Goal: Information Seeking & Learning: Learn about a topic

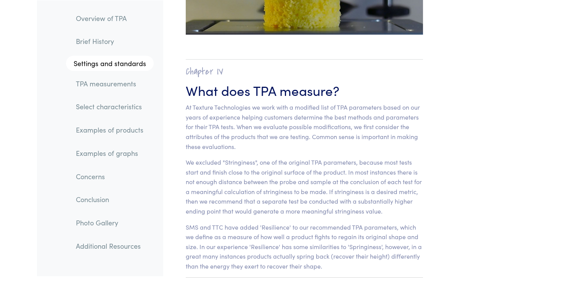
scroll to position [4770, 0]
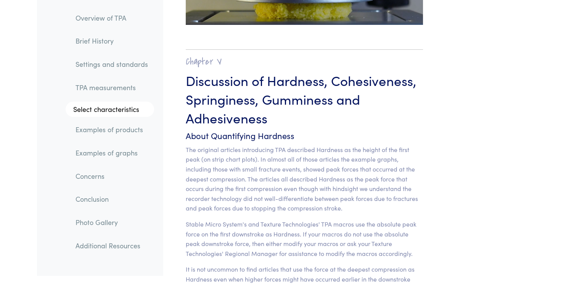
scroll to position [5914, 0]
click at [266, 107] on h3 "Discussion of Hardness, Cohesiveness, Springiness, Gumminess and Adhesiveness" at bounding box center [305, 99] width 238 height 56
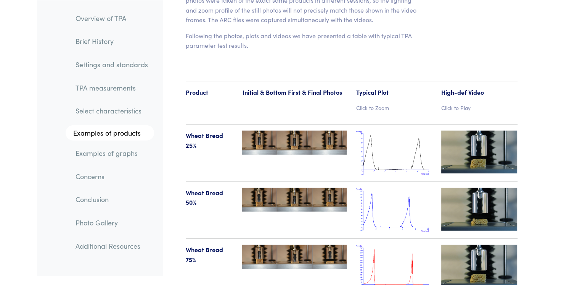
scroll to position [7861, 0]
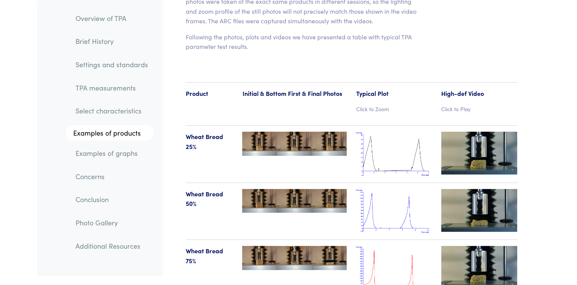
click at [412, 153] on img at bounding box center [394, 154] width 76 height 45
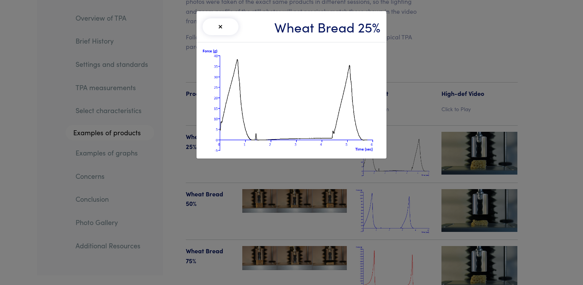
click at [215, 22] on button "×" at bounding box center [221, 26] width 36 height 17
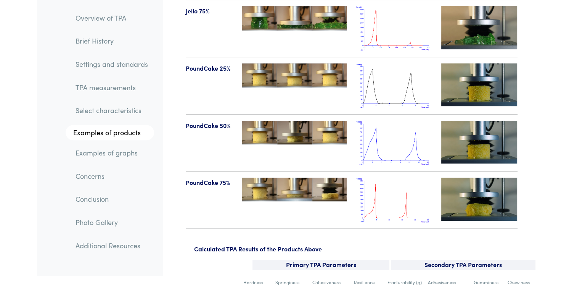
scroll to position [9005, 0]
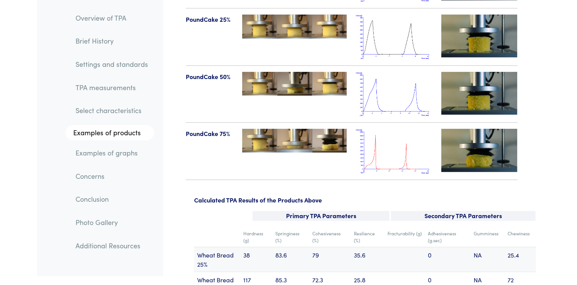
click at [395, 129] on img at bounding box center [394, 151] width 76 height 45
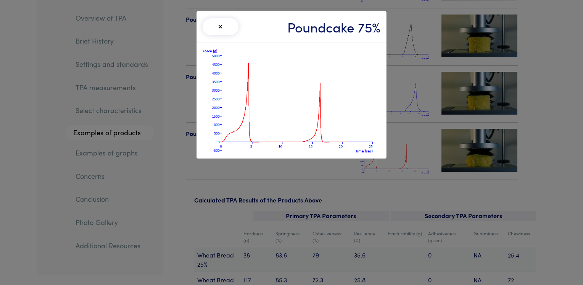
click at [209, 26] on button "×" at bounding box center [221, 26] width 36 height 17
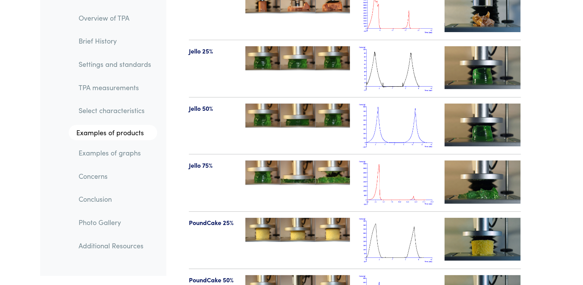
scroll to position [8891, 0]
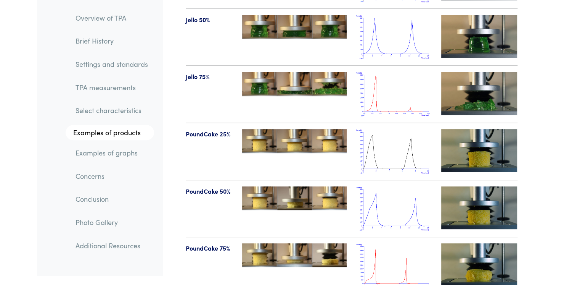
click at [380, 251] on img at bounding box center [394, 265] width 76 height 45
